Goal: Task Accomplishment & Management: Complete application form

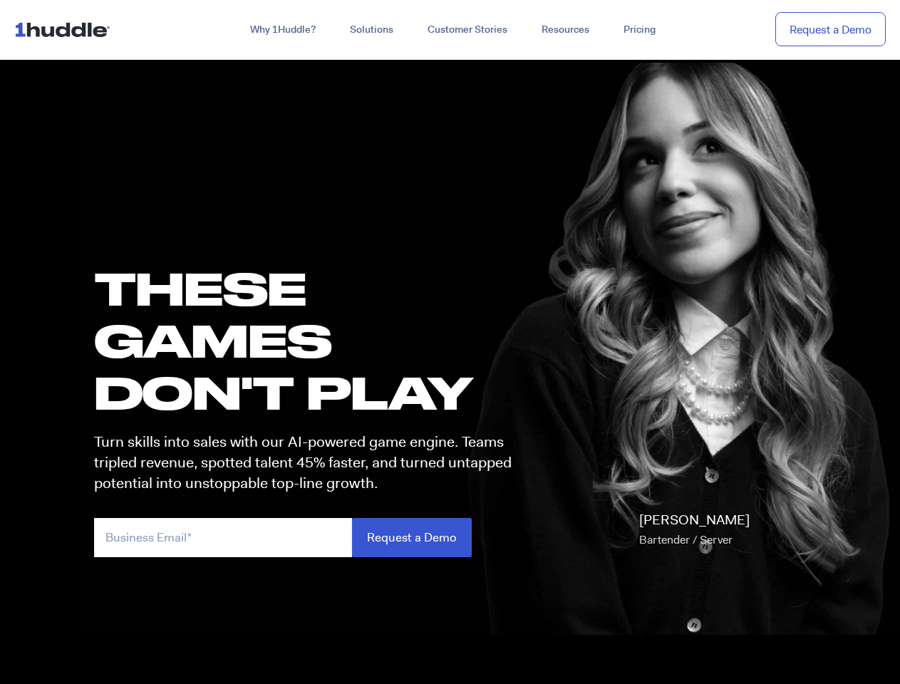
click at [449, 342] on h1 "these GAMES DON'T PLAY" at bounding box center [309, 340] width 430 height 157
click at [281, 30] on link "Why 1Huddle?" at bounding box center [283, 30] width 100 height 26
click at [370, 30] on link "Solutions" at bounding box center [372, 30] width 78 height 26
click at [564, 30] on link "Resources" at bounding box center [565, 30] width 82 height 26
click at [309, 537] on input "email" at bounding box center [223, 537] width 258 height 39
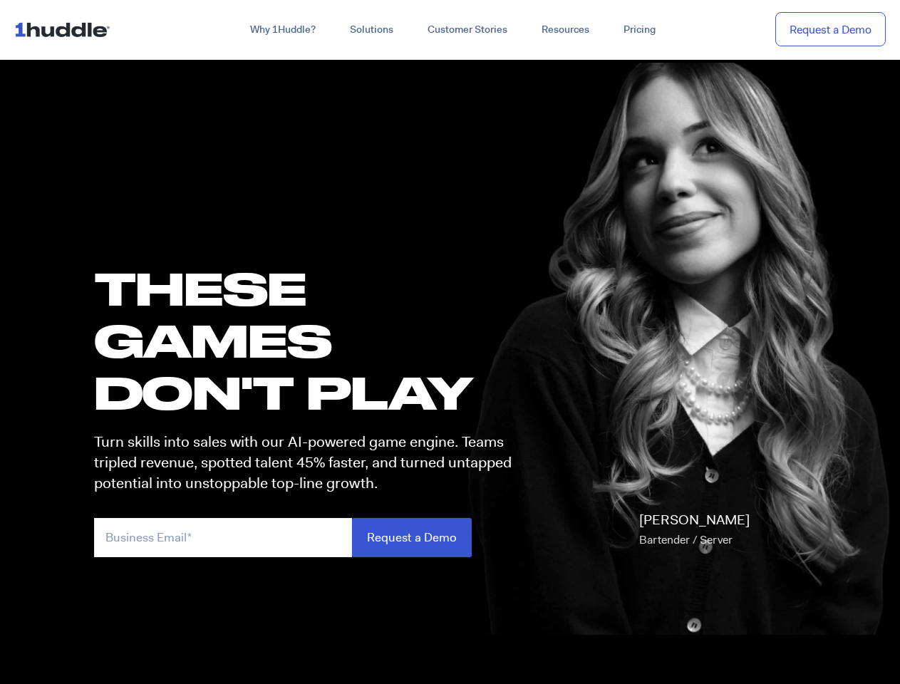
click at [411, 537] on input "Request a Demo" at bounding box center [412, 537] width 120 height 39
